Goal: Task Accomplishment & Management: Use online tool/utility

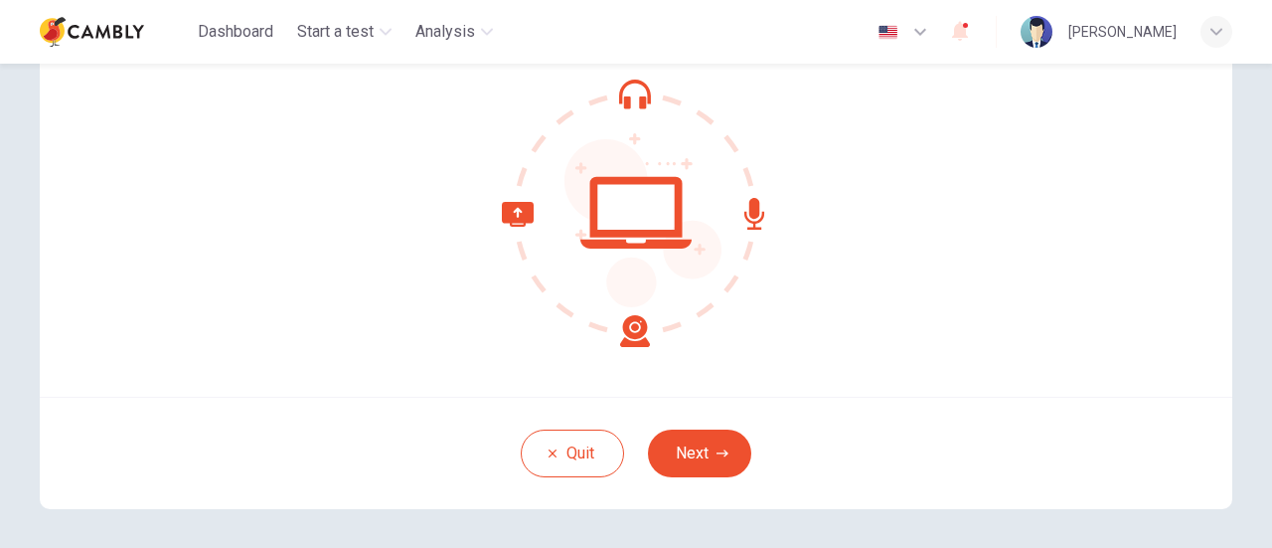
scroll to position [209, 0]
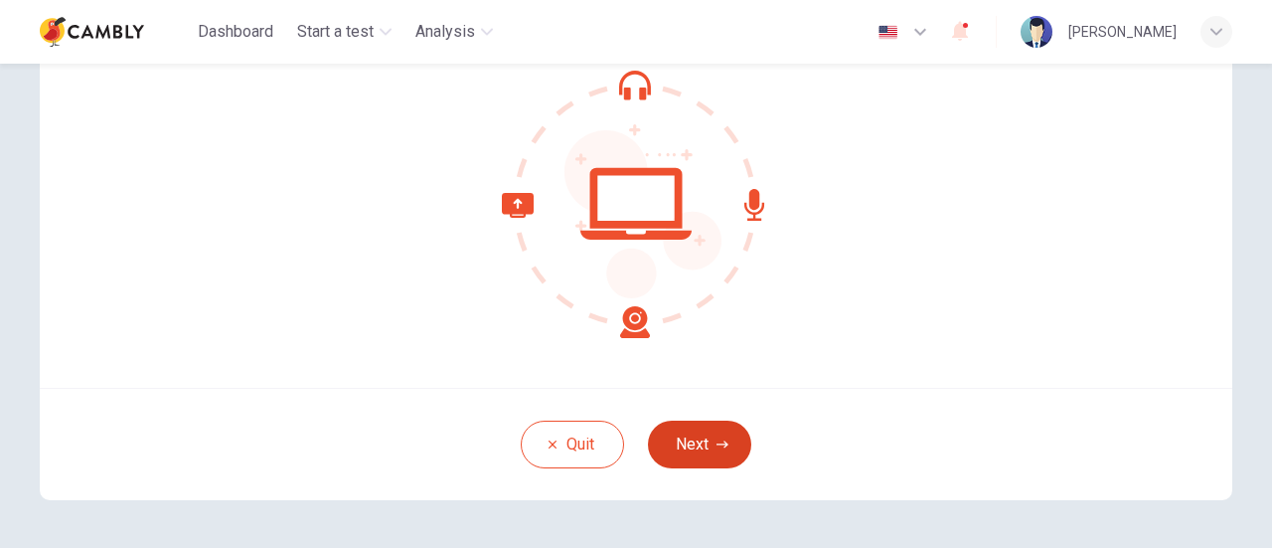
click at [680, 440] on button "Next" at bounding box center [699, 444] width 103 height 48
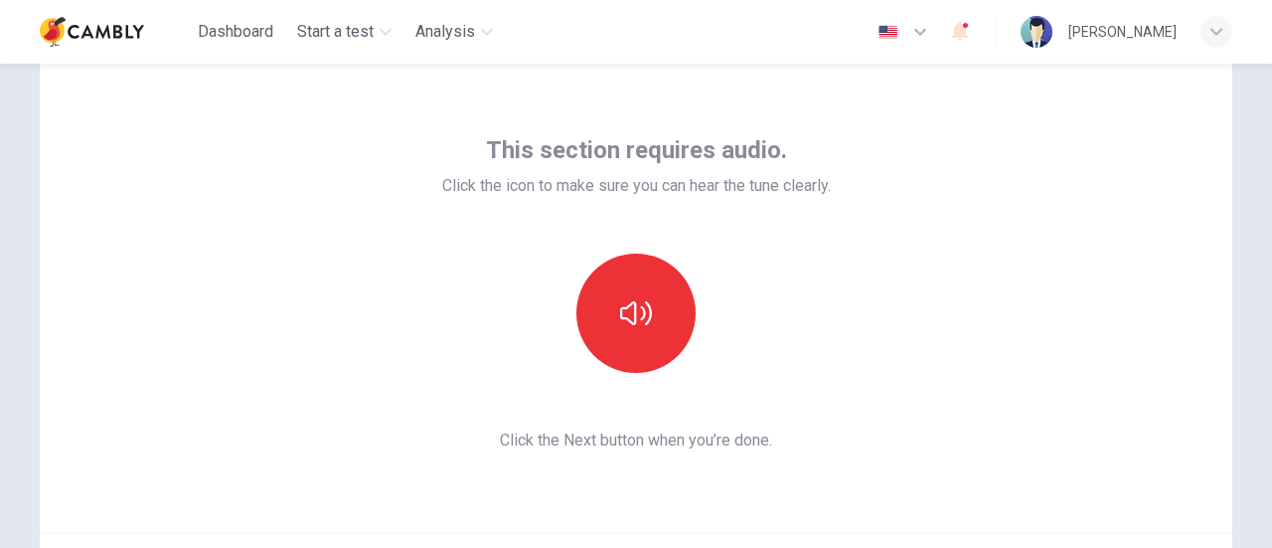
scroll to position [72, 0]
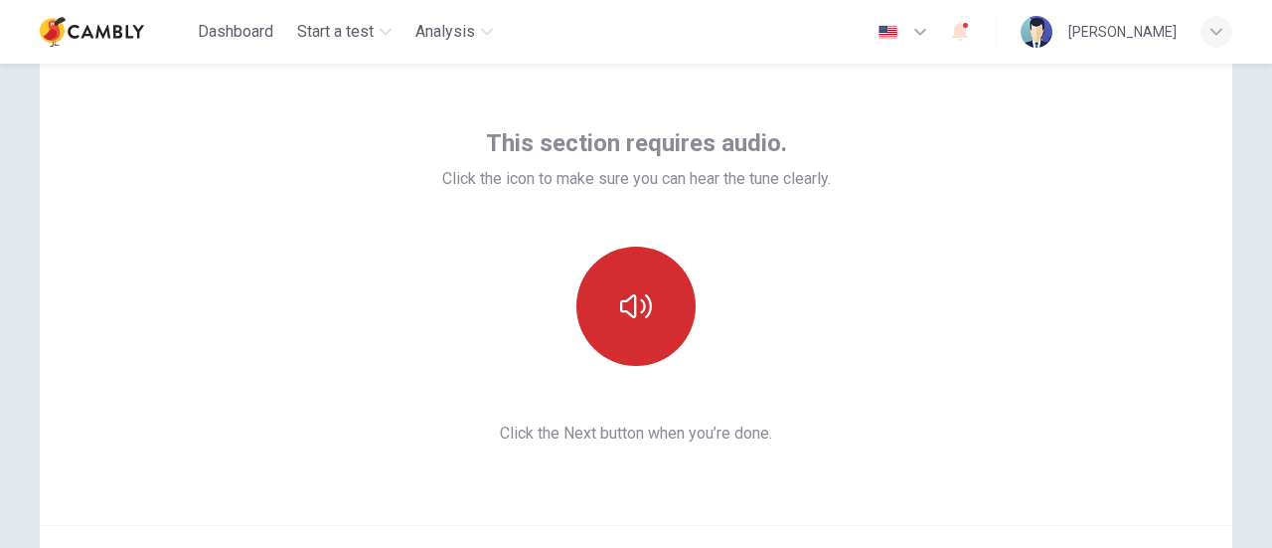
click at [634, 283] on button "button" at bounding box center [636, 306] width 119 height 119
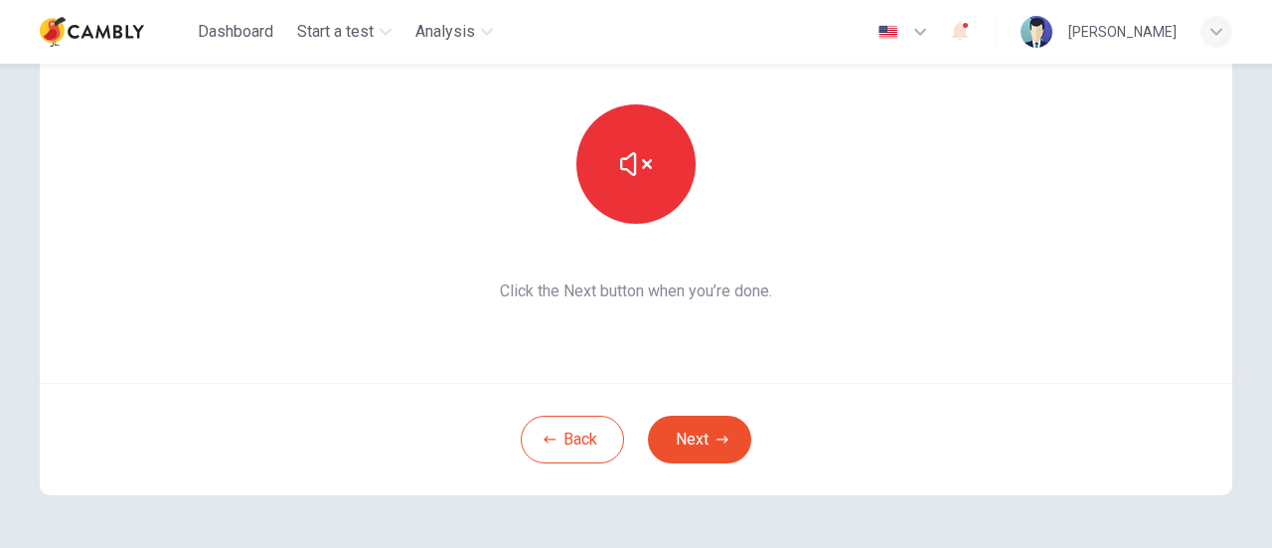
scroll to position [216, 0]
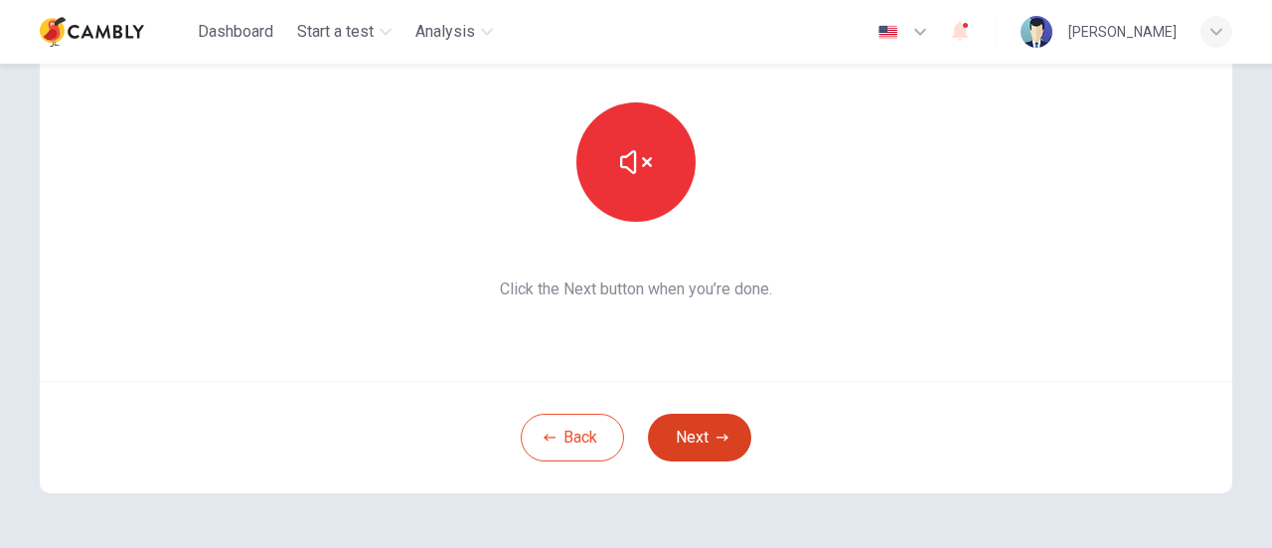
click at [685, 446] on button "Next" at bounding box center [699, 438] width 103 height 48
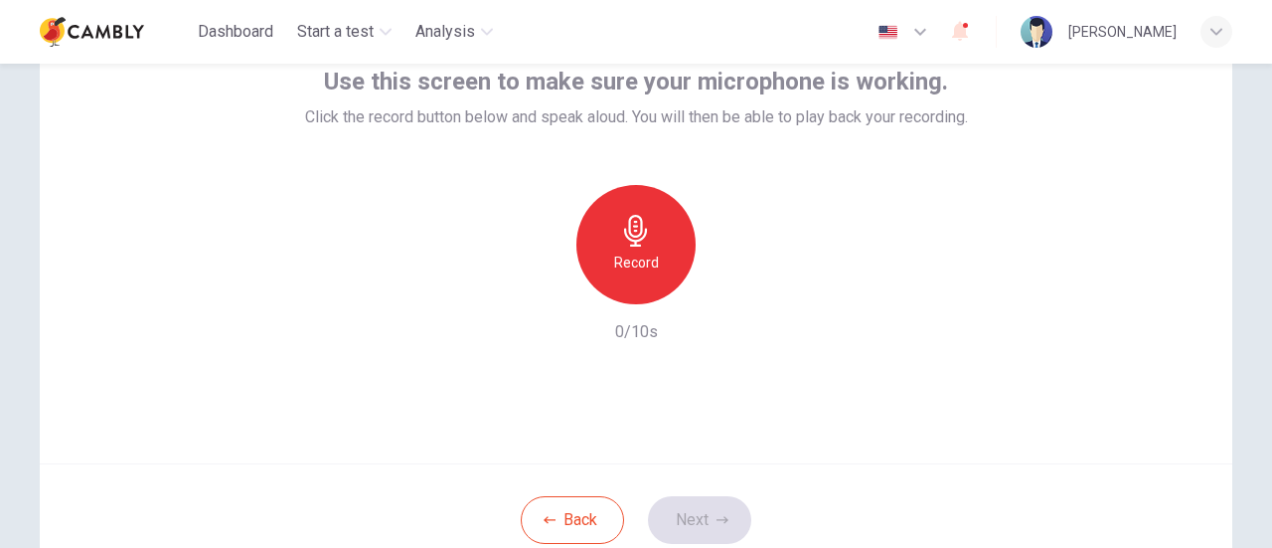
scroll to position [119, 0]
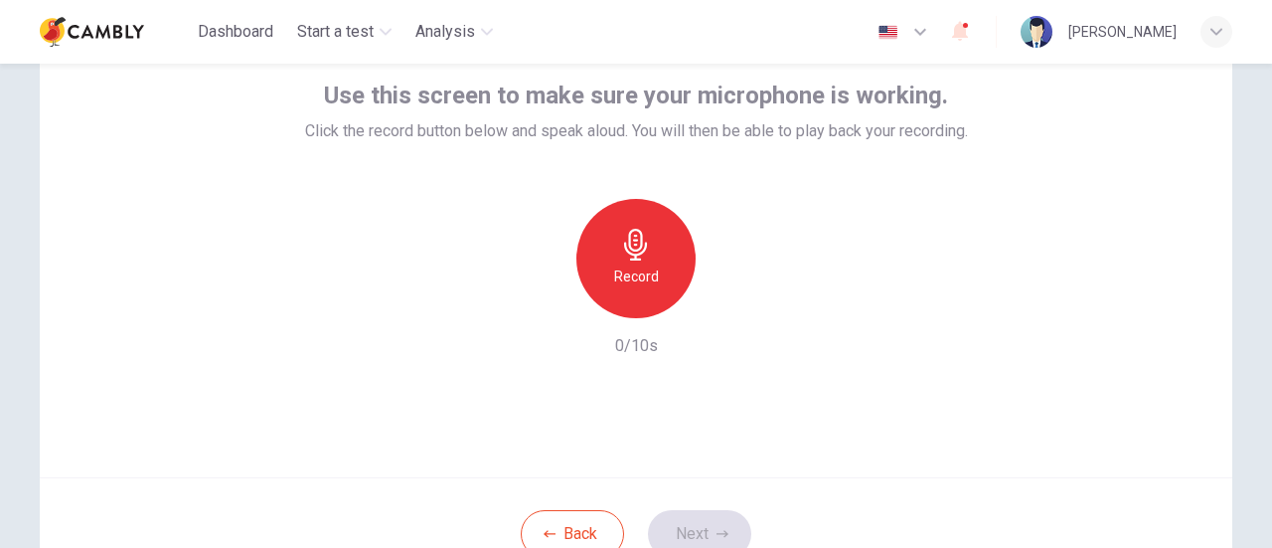
click at [620, 238] on icon "button" at bounding box center [636, 245] width 32 height 32
click at [717, 532] on icon "button" at bounding box center [723, 533] width 12 height 7
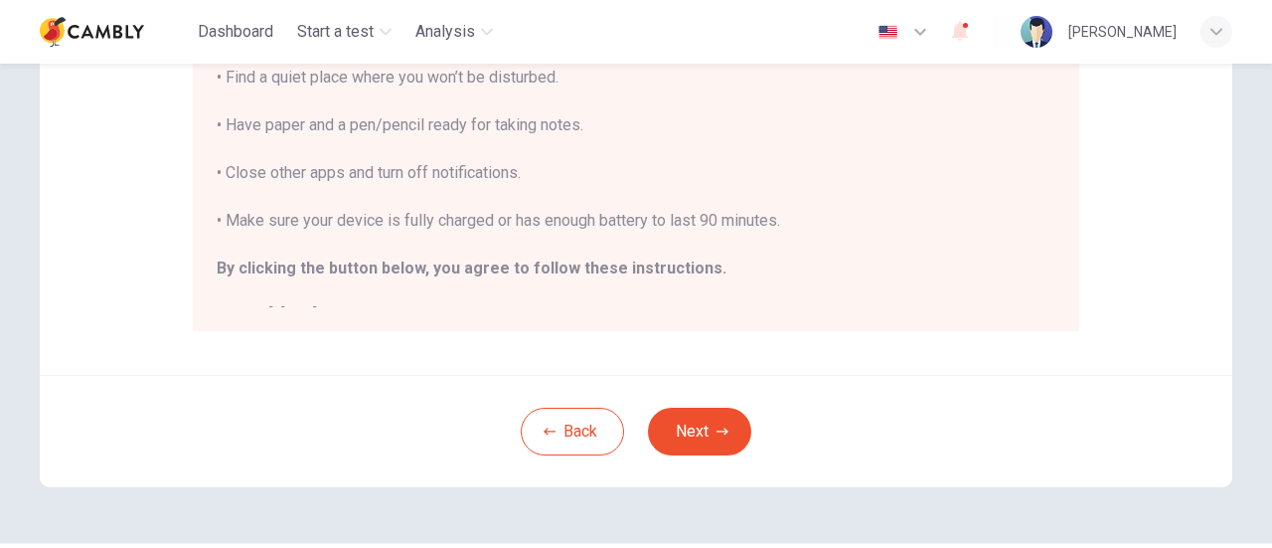
scroll to position [501, 0]
click at [709, 433] on button "Next" at bounding box center [699, 430] width 103 height 48
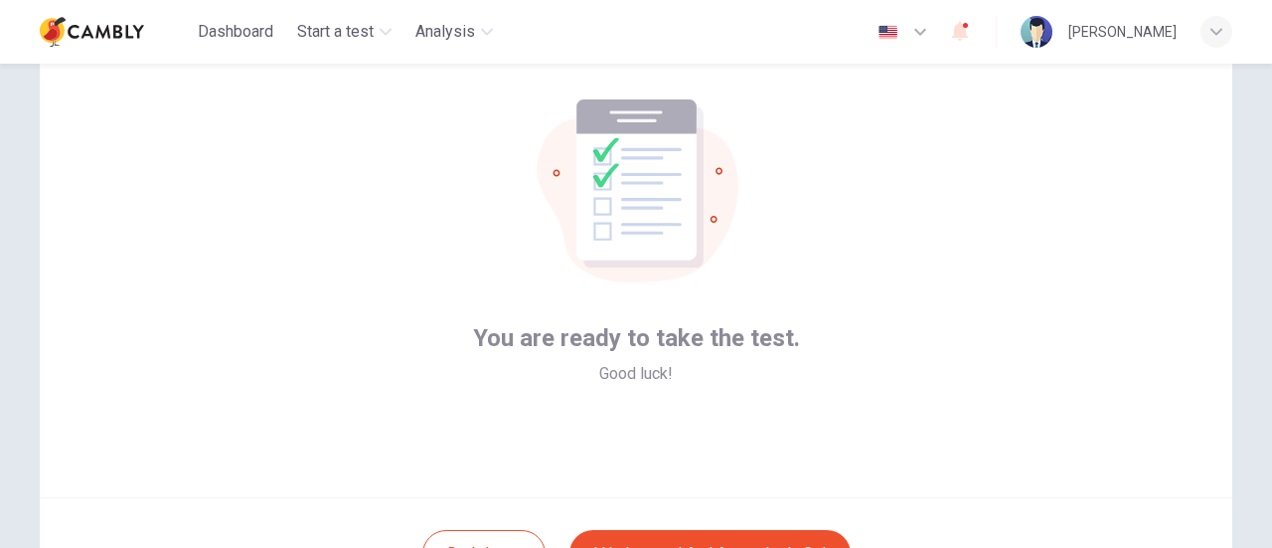
scroll to position [173, 0]
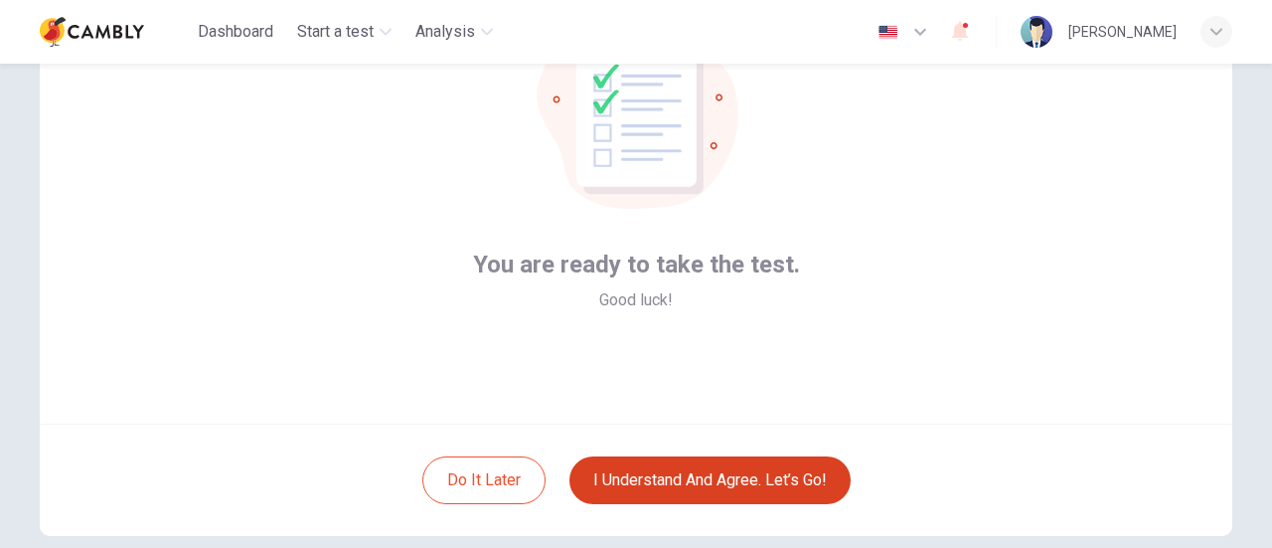
click at [747, 468] on button "I understand and agree. Let’s go!" at bounding box center [710, 480] width 281 height 48
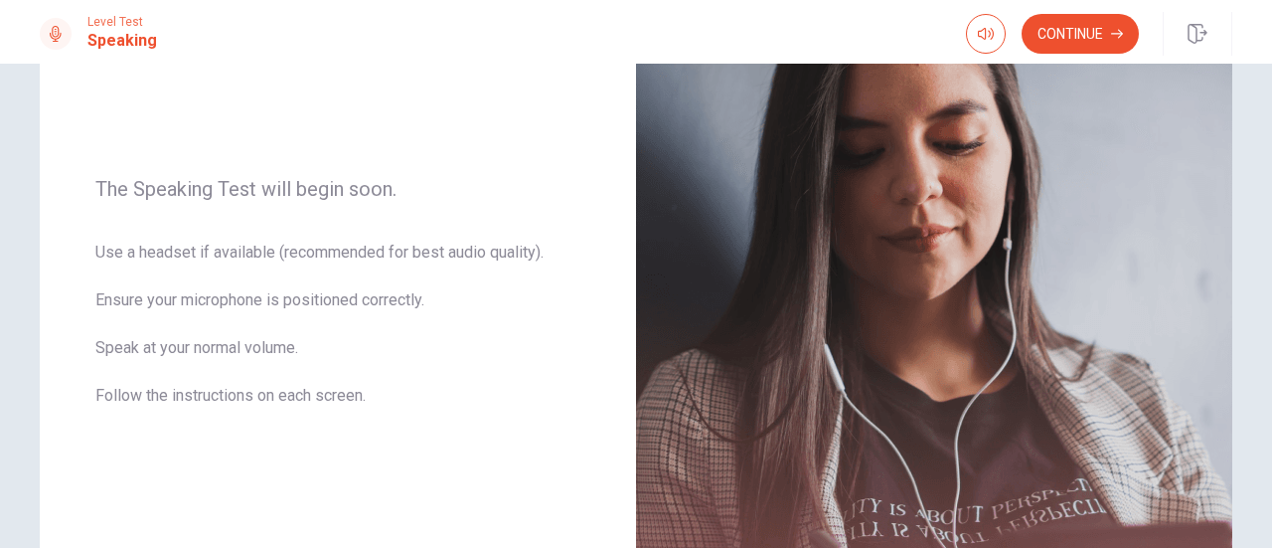
scroll to position [231, 0]
click at [1107, 29] on button "Continue" at bounding box center [1080, 34] width 117 height 40
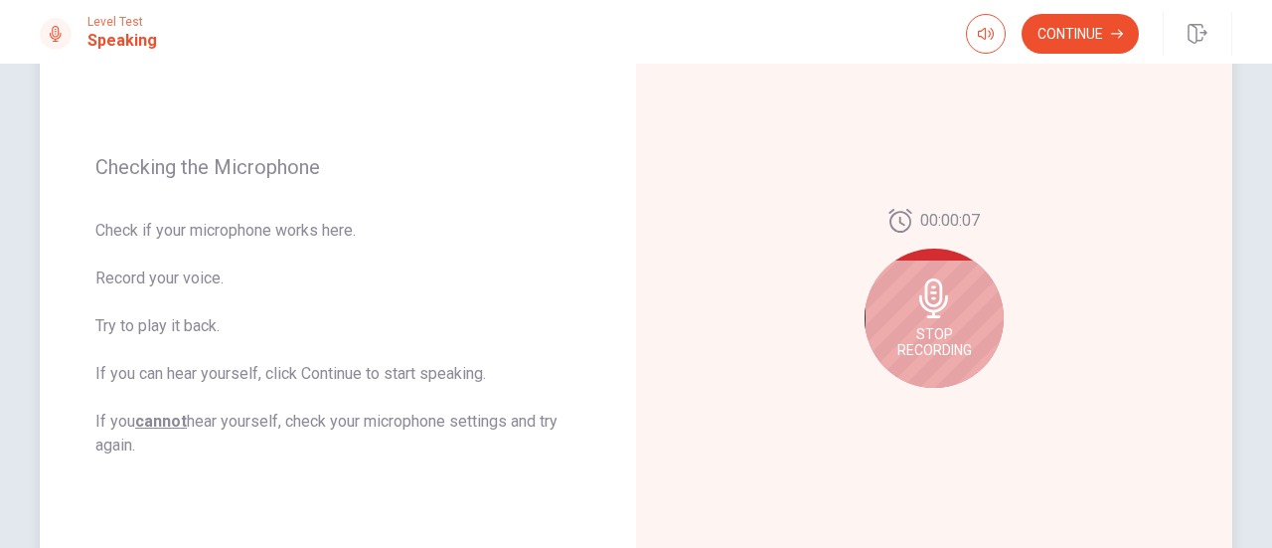
click at [899, 308] on div "Stop Recording" at bounding box center [934, 317] width 139 height 139
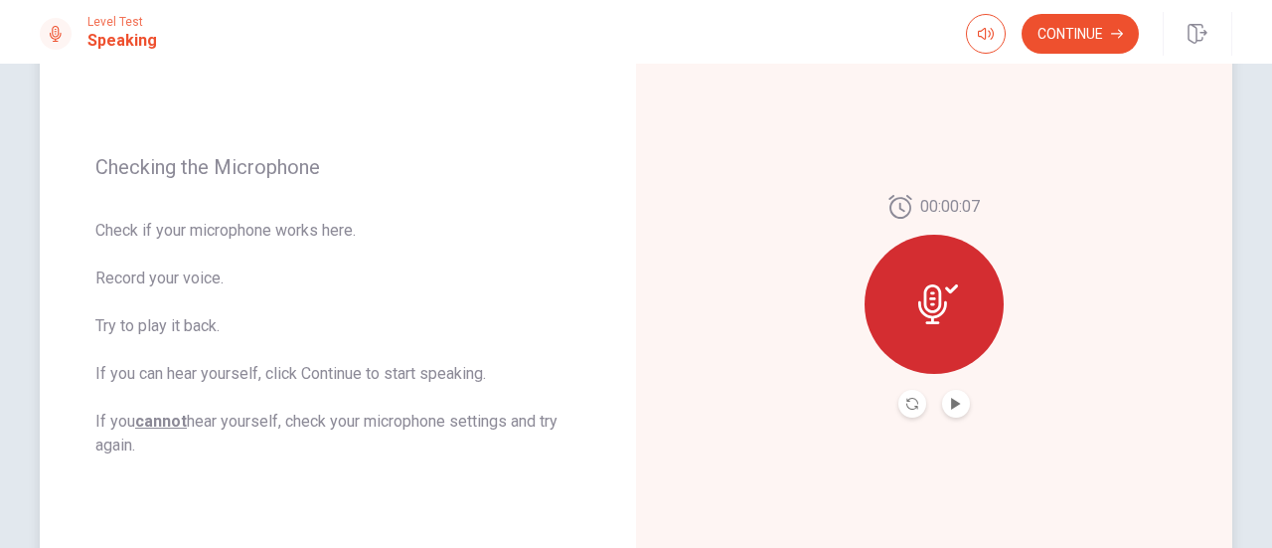
click at [930, 296] on icon at bounding box center [932, 304] width 29 height 40
click at [942, 409] on button "Play Audio" at bounding box center [956, 404] width 28 height 28
click at [1095, 17] on button "Continue" at bounding box center [1080, 34] width 117 height 40
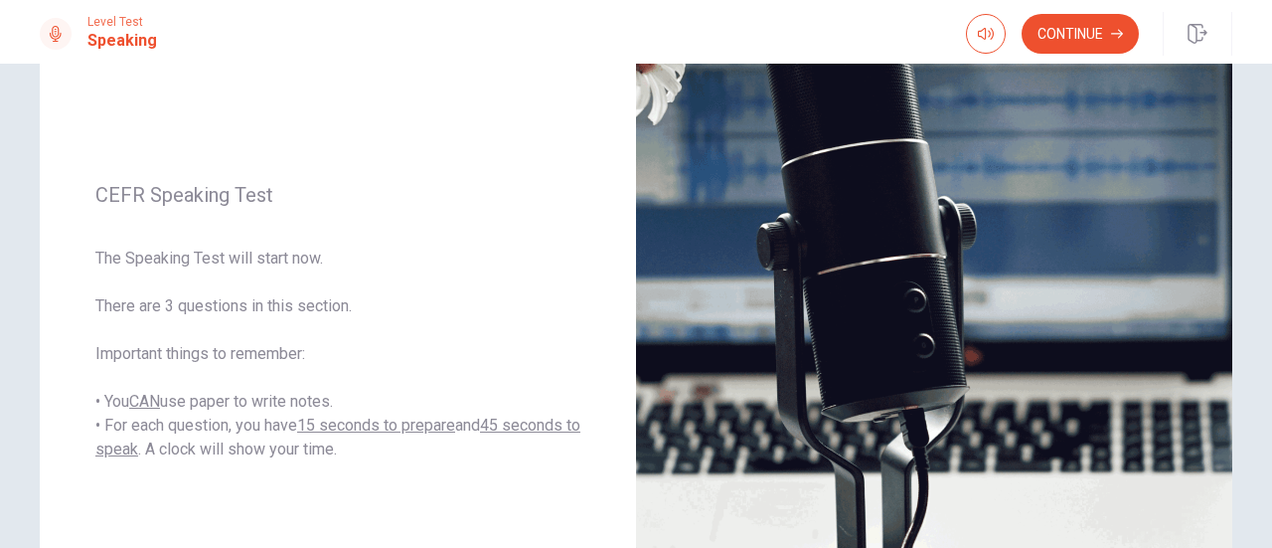
scroll to position [221, 0]
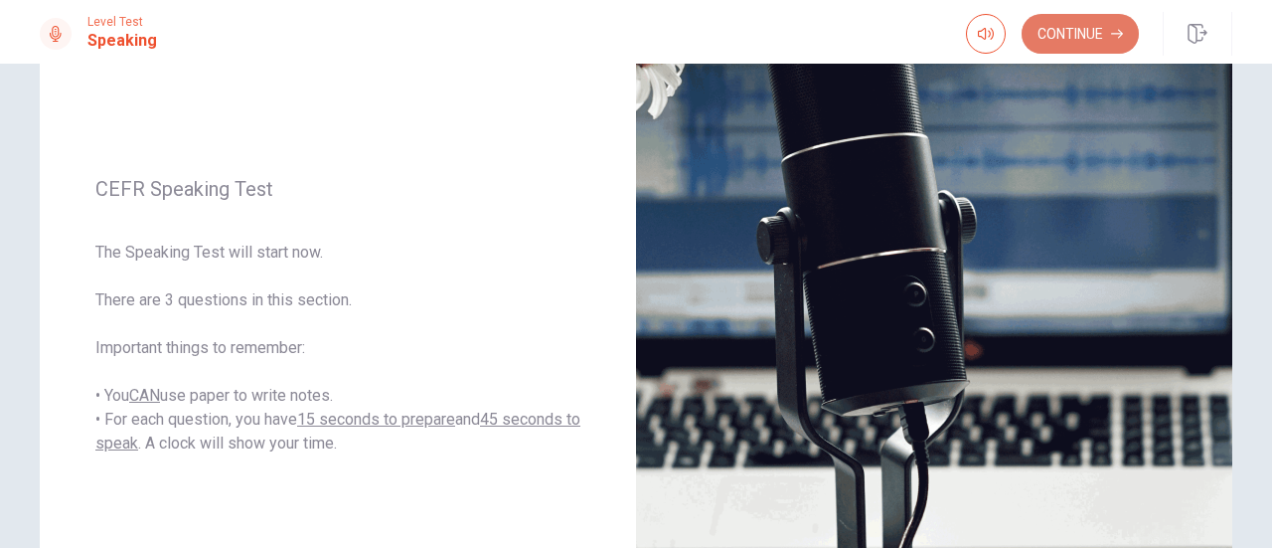
click at [1074, 22] on button "Continue" at bounding box center [1080, 34] width 117 height 40
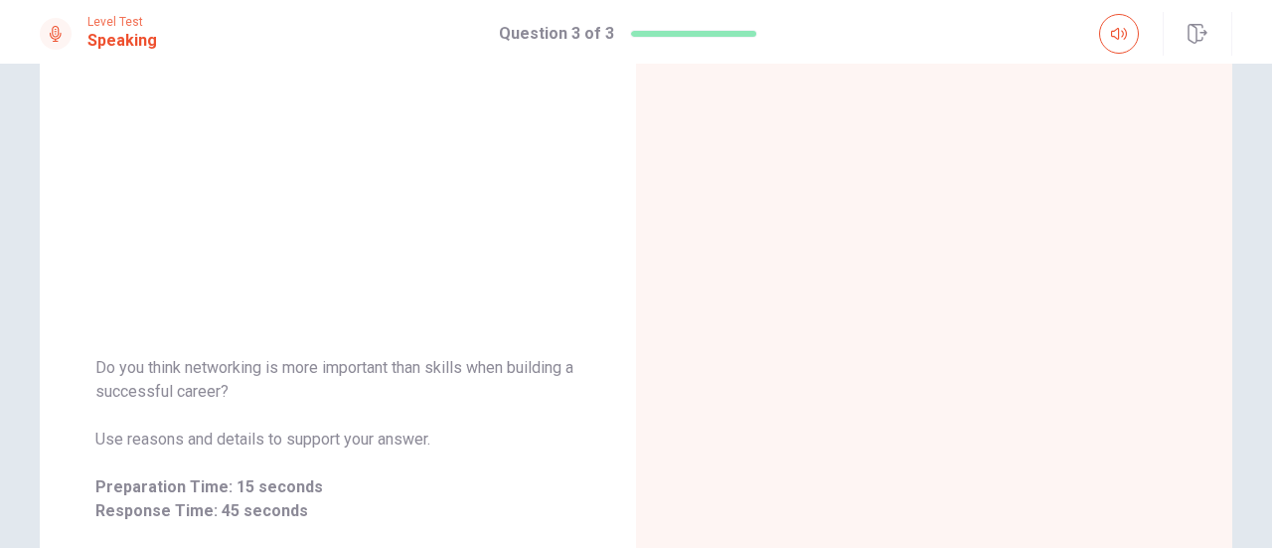
scroll to position [99, 0]
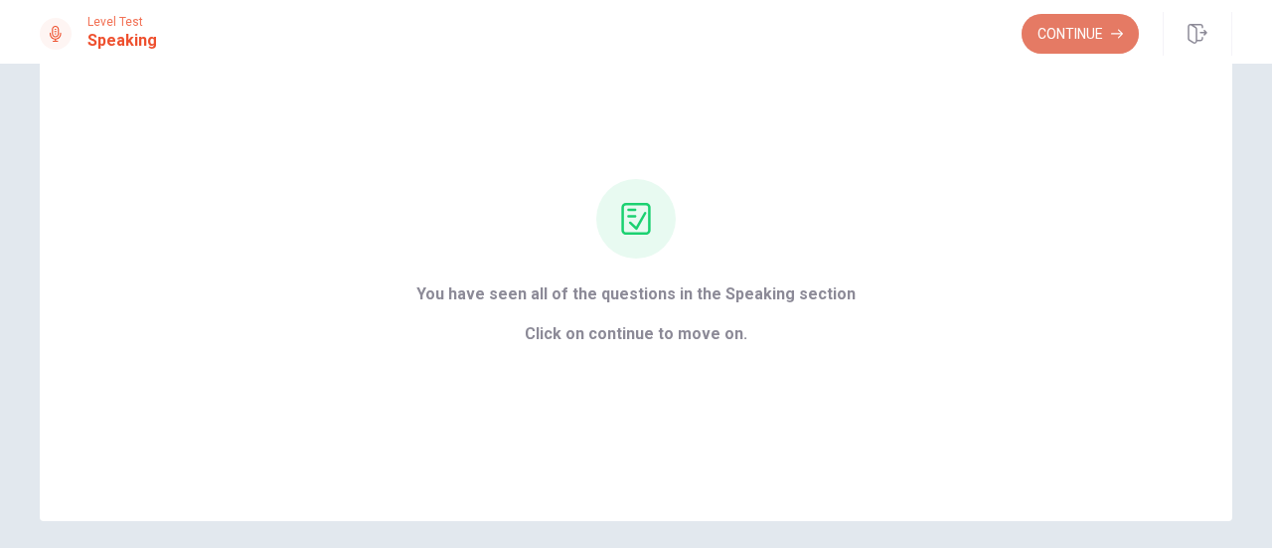
click at [1071, 33] on button "Continue" at bounding box center [1080, 34] width 117 height 40
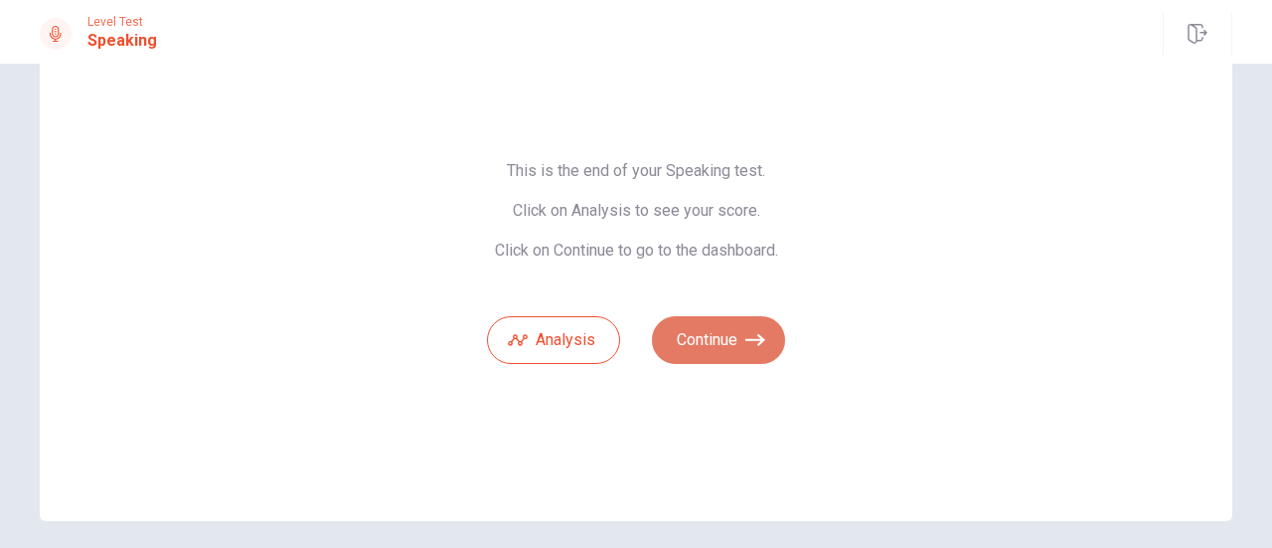
click at [669, 351] on button "Continue" at bounding box center [718, 340] width 133 height 48
